Goal: Find specific page/section

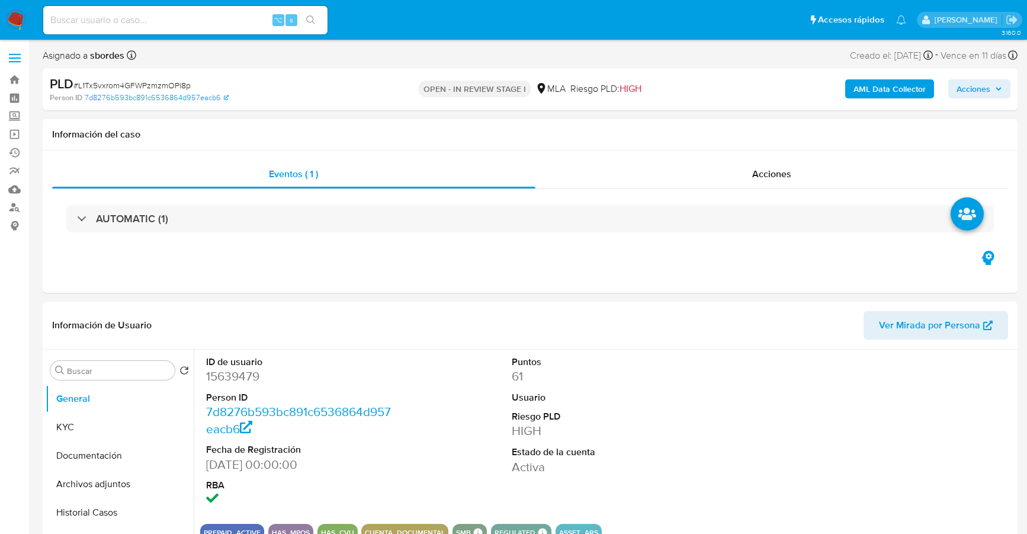
select select "10"
click at [451, 150] on div "Eventos ( 1 ) Acciones AUTOMATIC (1)" at bounding box center [530, 221] width 975 height 142
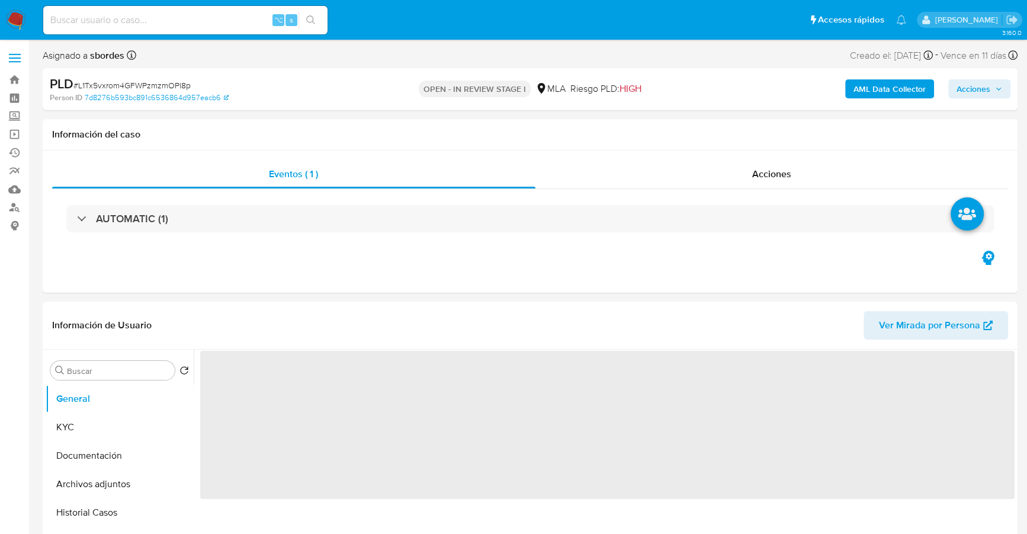
select select "10"
